Goal: Task Accomplishment & Management: Manage account settings

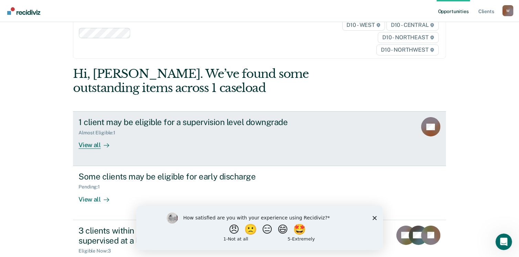
scroll to position [52, 0]
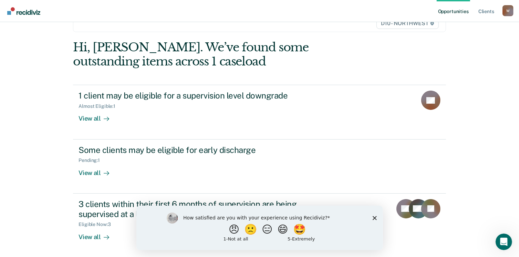
click at [375, 217] on polygon "Close survey" at bounding box center [374, 218] width 4 height 4
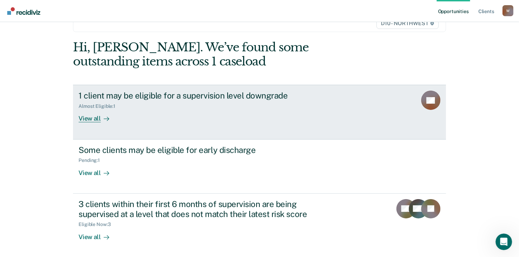
click at [96, 116] on div "View all" at bounding box center [98, 115] width 39 height 13
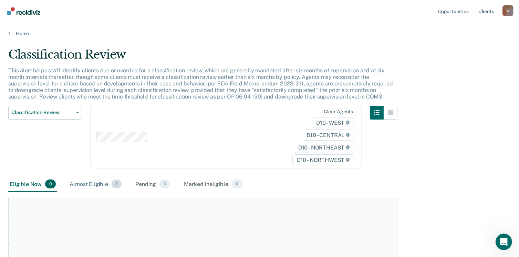
click at [104, 185] on div "Almost Eligible 1" at bounding box center [95, 184] width 55 height 15
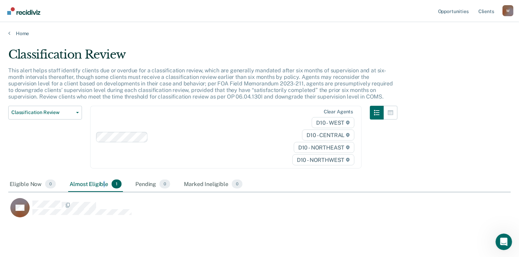
scroll to position [17, 0]
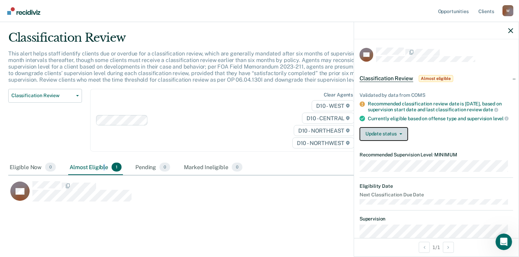
click at [395, 141] on button "Update status" at bounding box center [383, 134] width 49 height 14
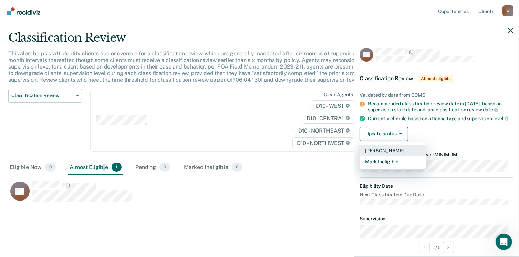
click at [393, 156] on button "[PERSON_NAME]" at bounding box center [392, 150] width 66 height 11
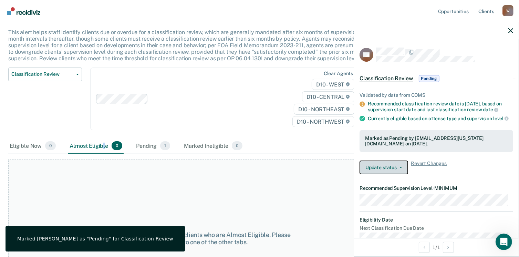
scroll to position [0, 0]
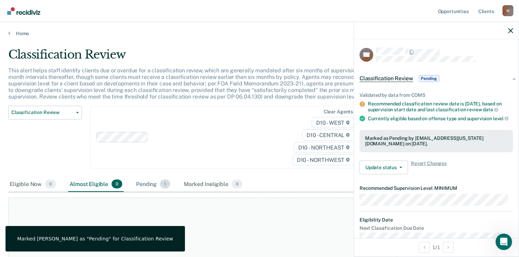
drag, startPoint x: 148, startPoint y: 184, endPoint x: 153, endPoint y: 189, distance: 7.3
click at [148, 184] on div "Pending 1" at bounding box center [153, 184] width 37 height 15
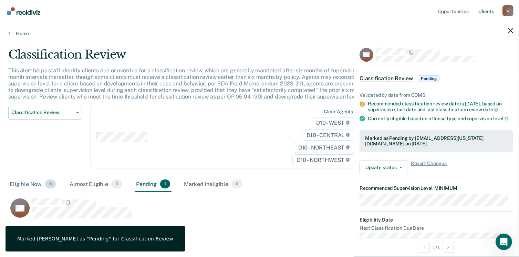
click at [12, 184] on div "Eligible Now 0" at bounding box center [32, 184] width 49 height 15
